Goal: Information Seeking & Learning: Learn about a topic

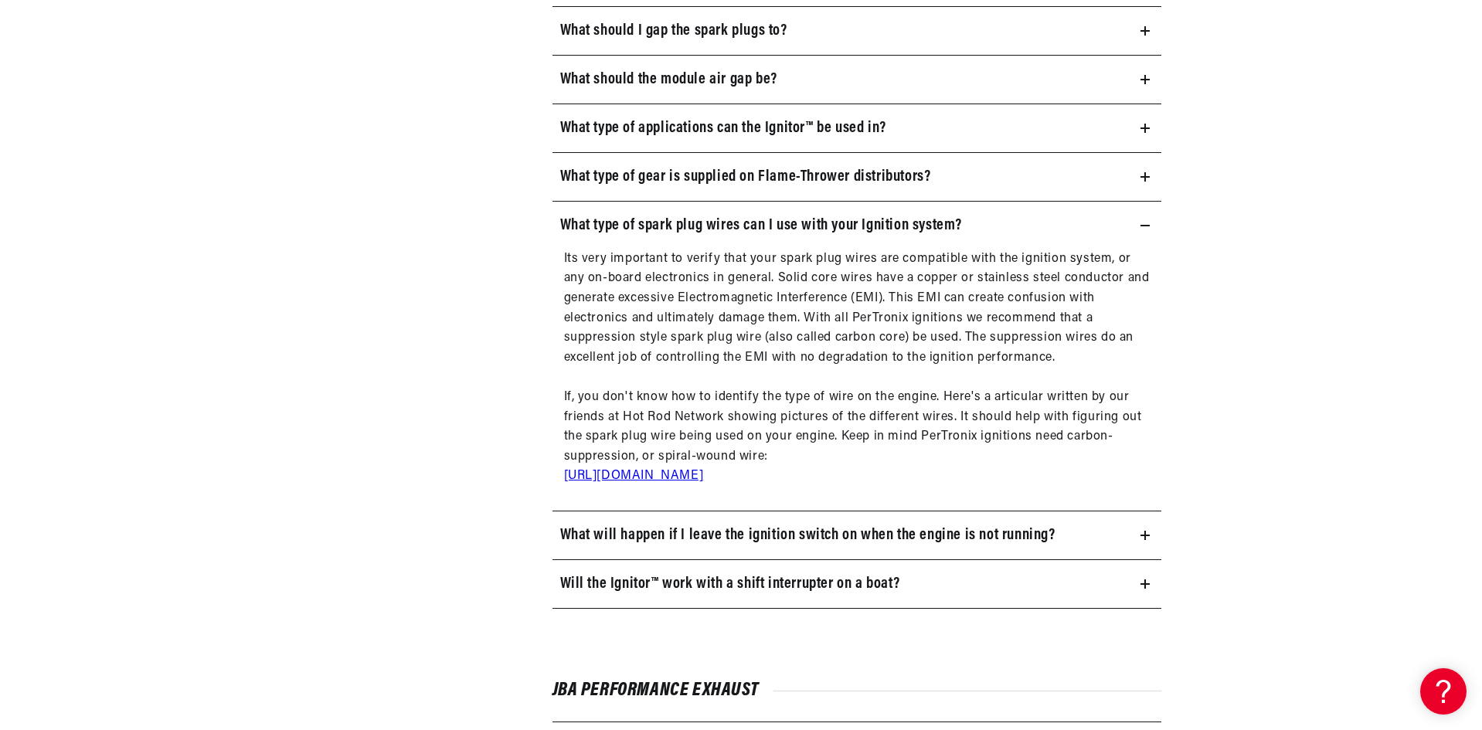
click at [782, 533] on h3 "What will happen if I leave the ignition switch on when the engine is not runni…" at bounding box center [807, 535] width 495 height 25
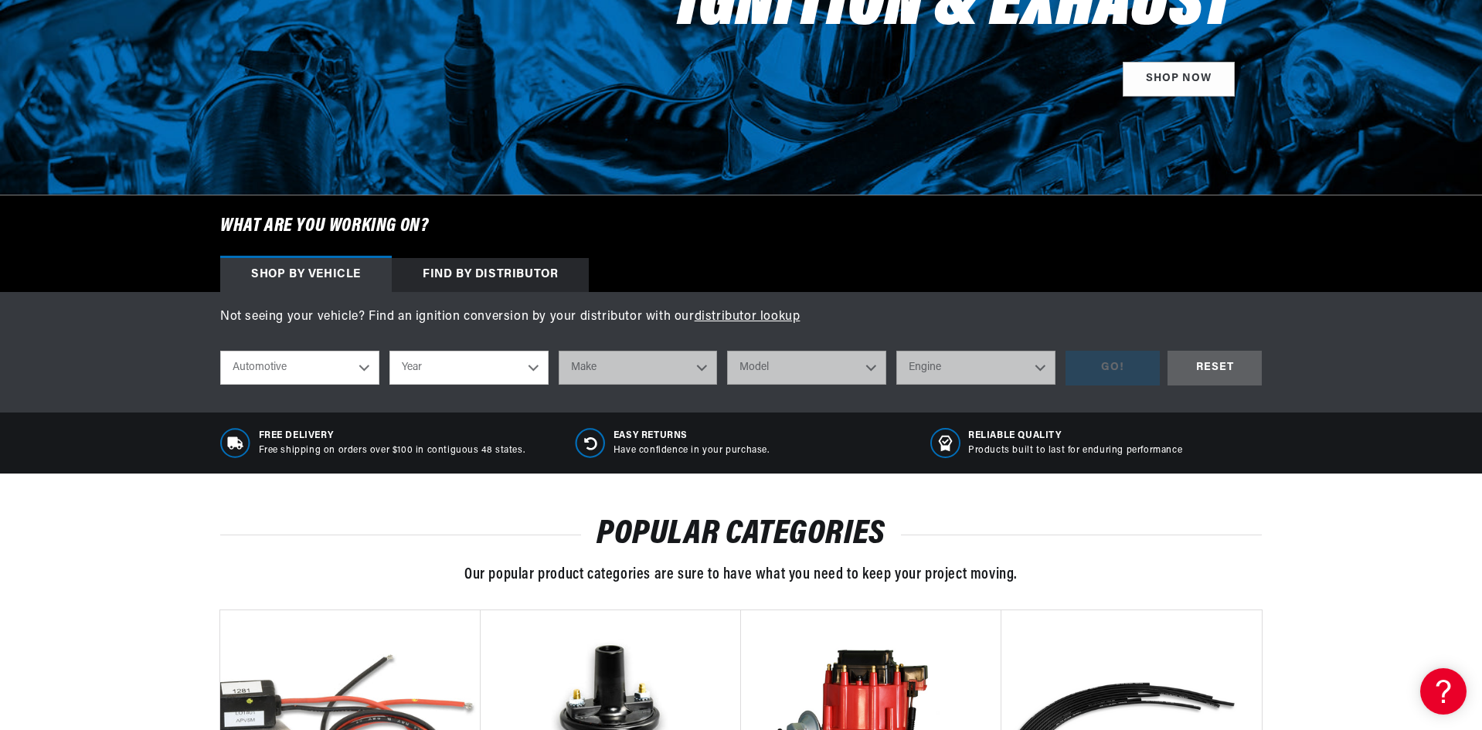
scroll to position [309, 0]
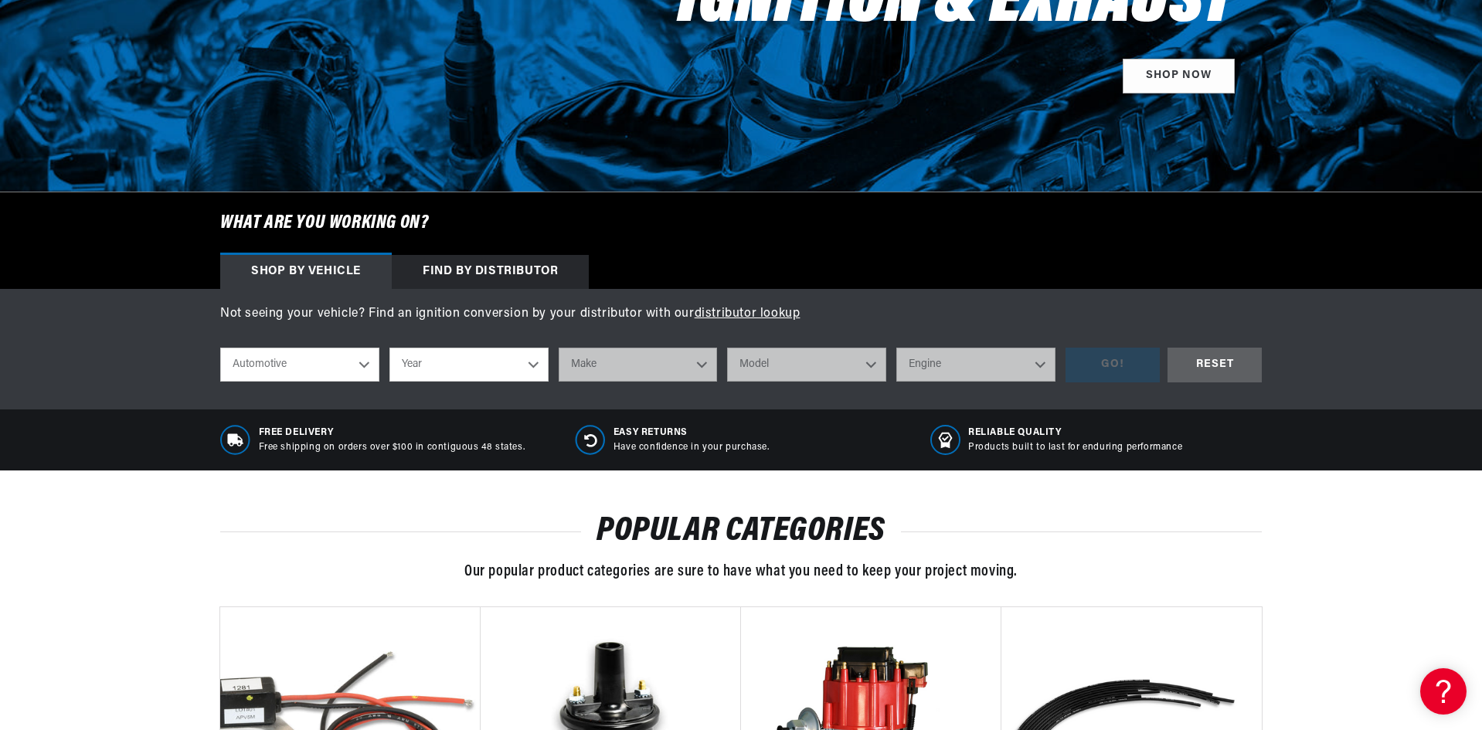
click at [358, 369] on select "Automotive Agricultural Industrial Marine Motorcycle" at bounding box center [299, 365] width 159 height 34
click at [220, 348] on select "Automotive Agricultural Industrial Marine Motorcycle" at bounding box center [299, 365] width 159 height 34
select select "Agricultural"
click at [461, 369] on select "Year 1970 1965 1964 1960 1959 1958 1957 1939 1938 1937" at bounding box center [468, 365] width 159 height 34
